Goal: Task Accomplishment & Management: Manage account settings

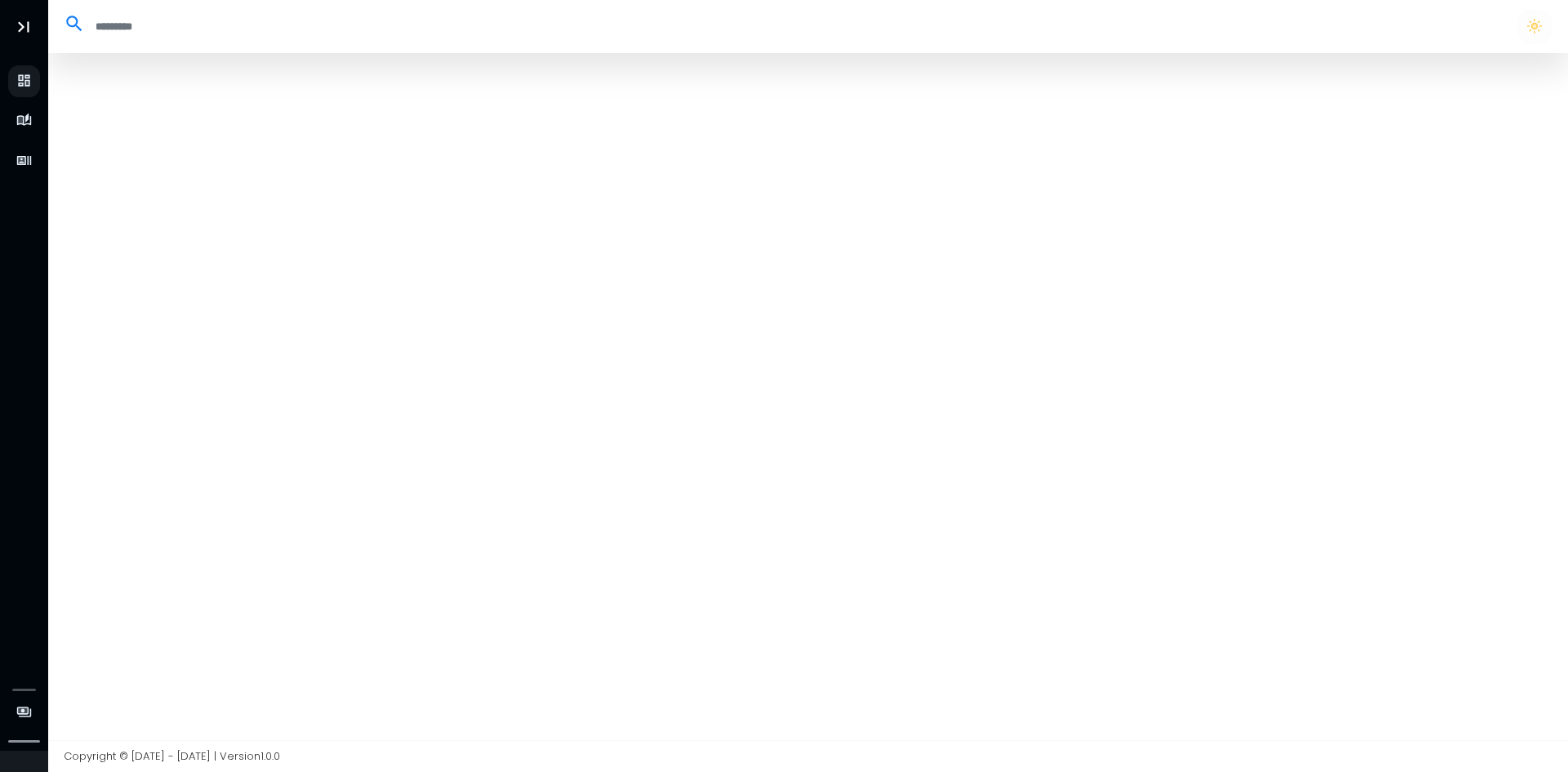
click at [1247, 181] on div at bounding box center [808, 397] width 1521 height 687
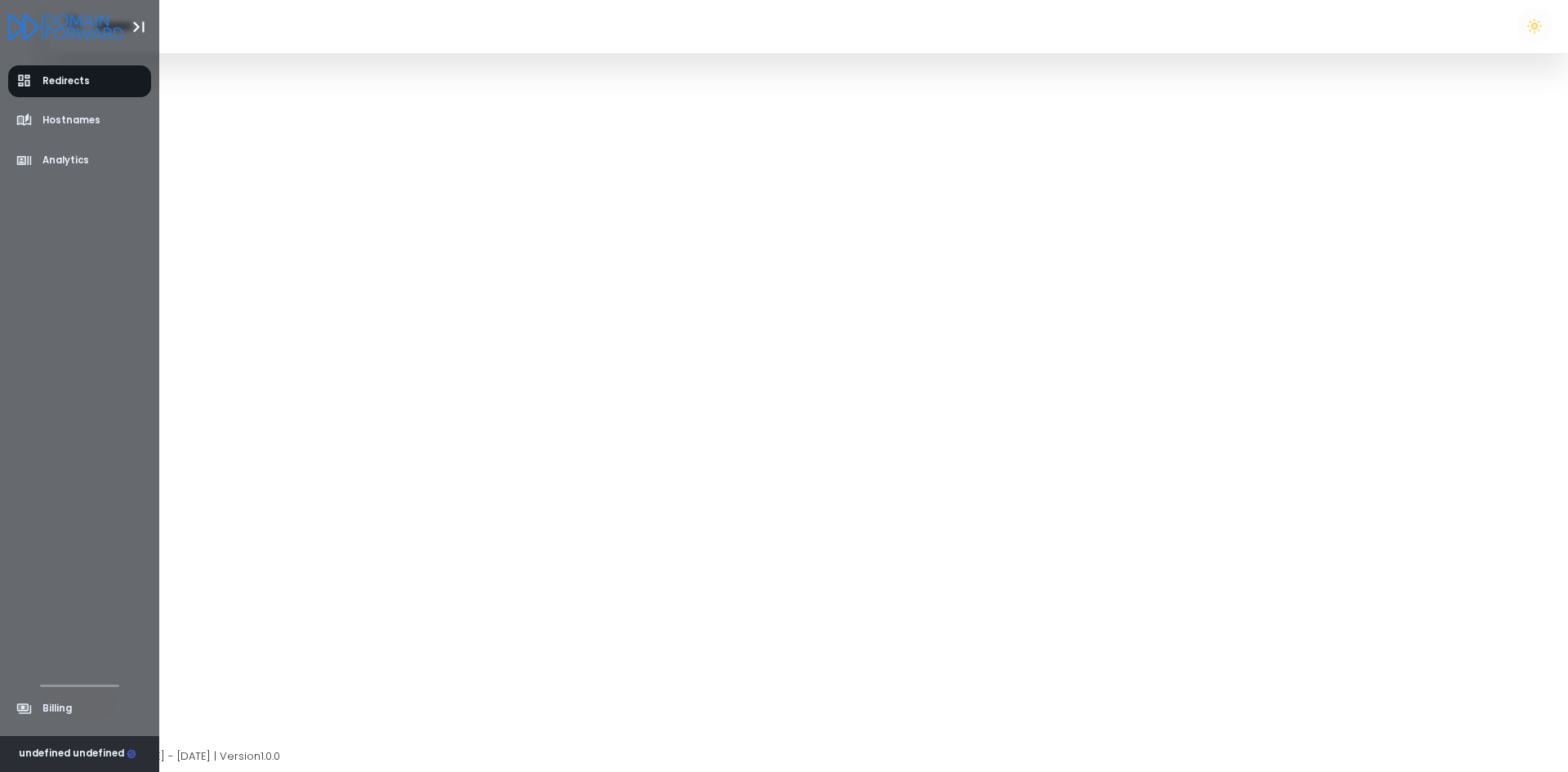
click at [47, 757] on div "undefined undefined" at bounding box center [78, 753] width 117 height 15
click at [60, 734] on span "Logout" at bounding box center [79, 744] width 144 height 32
